Goal: Task Accomplishment & Management: Use online tool/utility

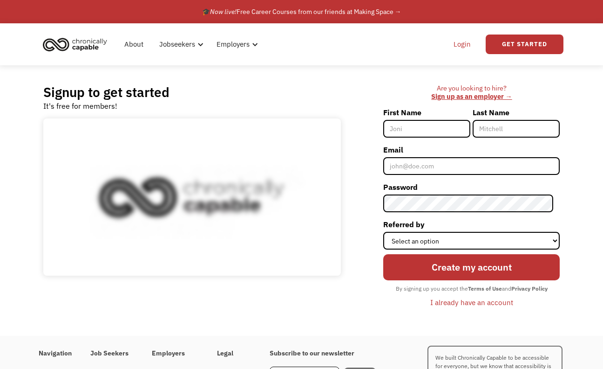
click at [463, 40] on link "Login" at bounding box center [462, 44] width 28 height 30
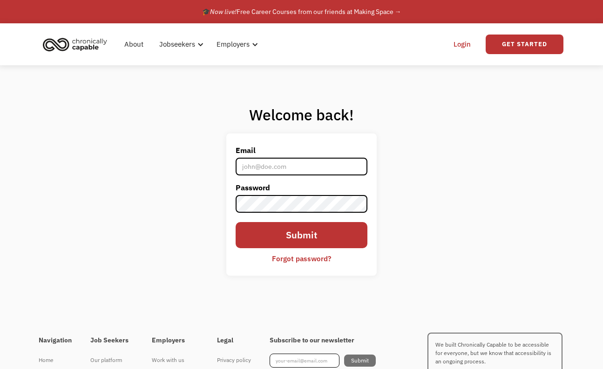
type input "[EMAIL_ADDRESS][PERSON_NAME][DOMAIN_NAME]"
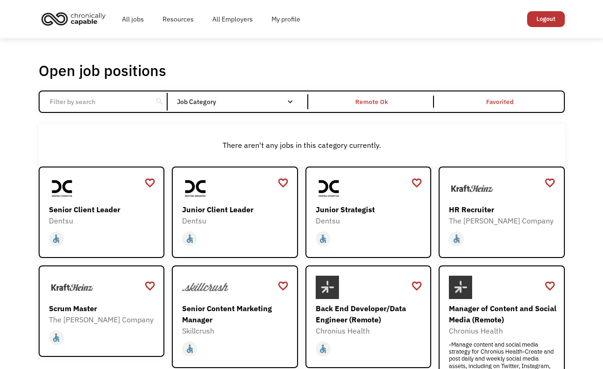
click at [133, 99] on input "Email Form" at bounding box center [96, 102] width 104 height 18
type input "product manager"
click input "Email Form" at bounding box center [0, 0] width 0 height 0
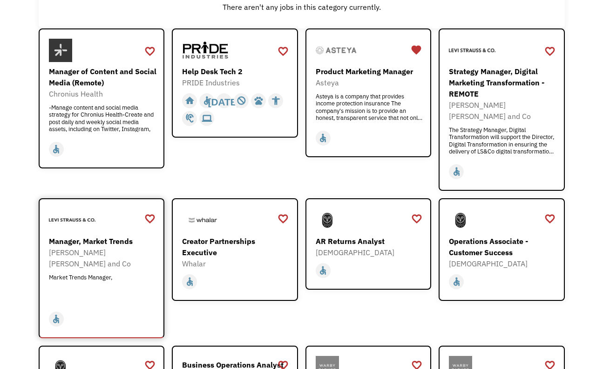
scroll to position [137, 0]
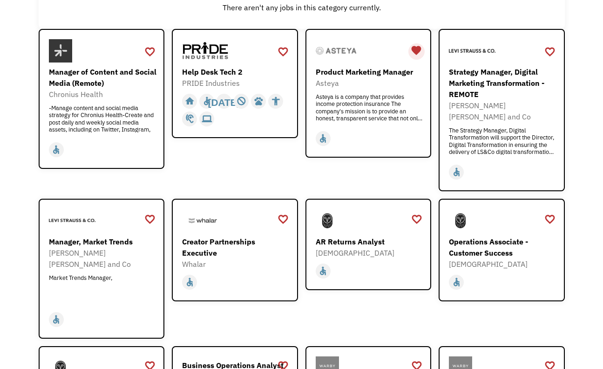
click at [416, 48] on div "favorite" at bounding box center [416, 50] width 11 height 14
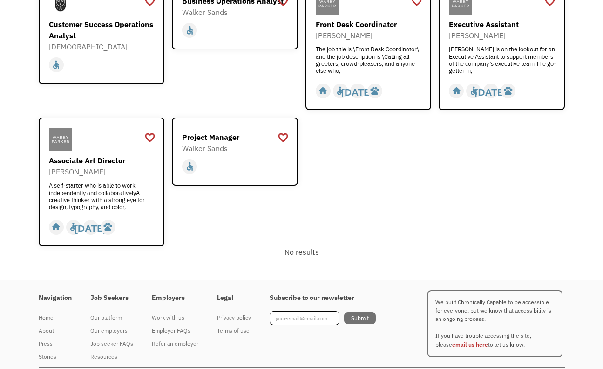
scroll to position [501, 0]
